Goal: Task Accomplishment & Management: Manage account settings

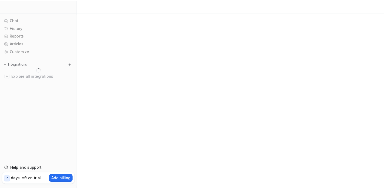
scroll to position [3552, 0]
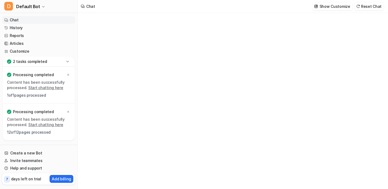
type textarea "**********"
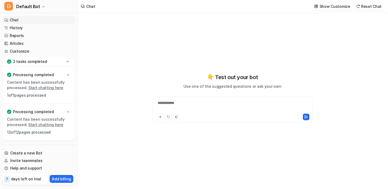
click at [66, 62] on icon at bounding box center [67, 61] width 5 height 5
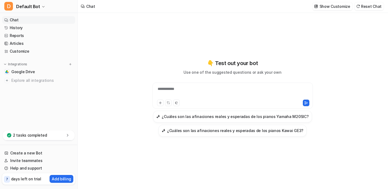
click at [311, 30] on div "**********" at bounding box center [232, 101] width 198 height 176
click at [38, 73] on link "Google Drive" at bounding box center [38, 72] width 73 height 8
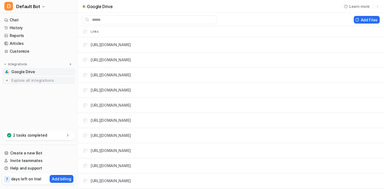
click at [6, 80] on img at bounding box center [6, 80] width 5 height 5
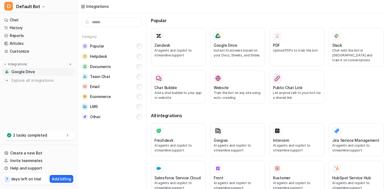
click at [45, 73] on link "Google Drive" at bounding box center [38, 72] width 73 height 8
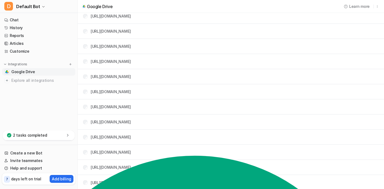
scroll to position [45, 0]
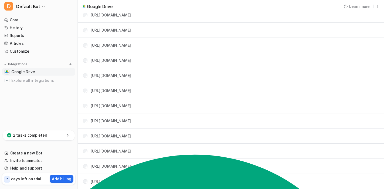
click at [46, 135] on div "2 tasks completed" at bounding box center [39, 135] width 72 height 10
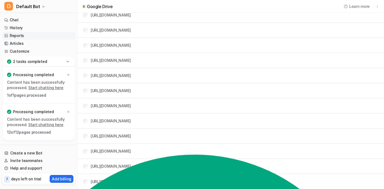
click at [18, 35] on link "Reports" at bounding box center [38, 36] width 73 height 8
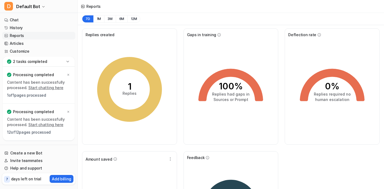
scroll to position [3552, 0]
click at [44, 6] on button "D Default Bot" at bounding box center [38, 6] width 77 height 13
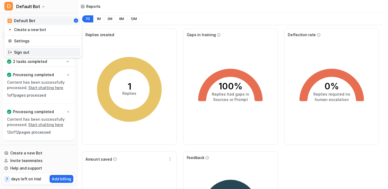
click at [23, 53] on link "Sign out" at bounding box center [43, 52] width 74 height 9
